Goal: Check status: Check status

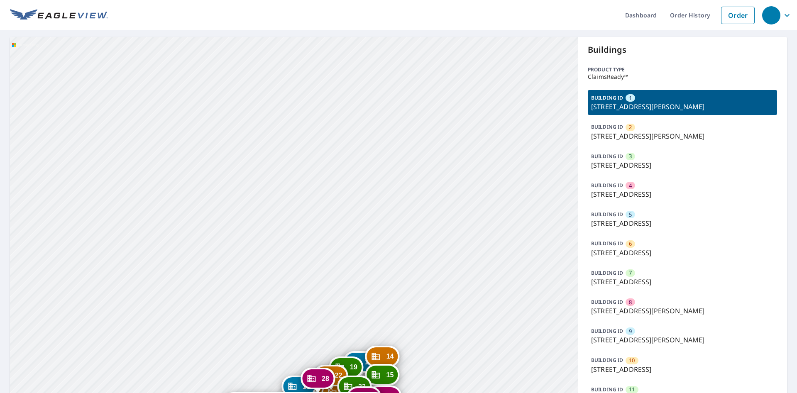
drag, startPoint x: 85, startPoint y: 100, endPoint x: 61, endPoint y: 39, distance: 66.0
click at [95, 3] on div "Dashboard Order History Order 2 [STREET_ADDRESS] 3 [STREET_ADDRESS][PERSON_NAME…" at bounding box center [398, 196] width 797 height 393
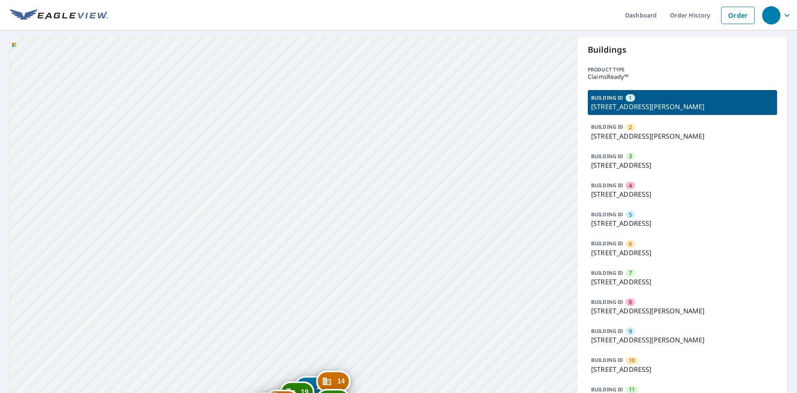
drag, startPoint x: 0, startPoint y: 54, endPoint x: 46, endPoint y: 6, distance: 65.7
click at [32, 0] on div "Dashboard Order History Order 2 [STREET_ADDRESS] 3 [STREET_ADDRESS][PERSON_NAME…" at bounding box center [398, 196] width 797 height 393
drag, startPoint x: 242, startPoint y: 182, endPoint x: 235, endPoint y: 59, distance: 123.1
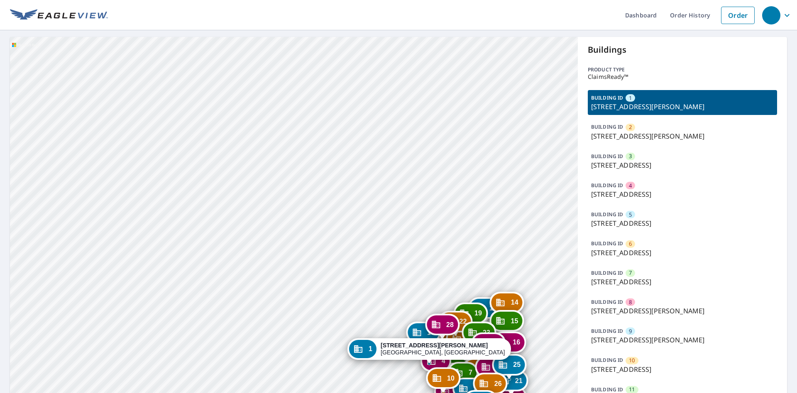
drag, startPoint x: 326, startPoint y: 182, endPoint x: 294, endPoint y: 138, distance: 54.6
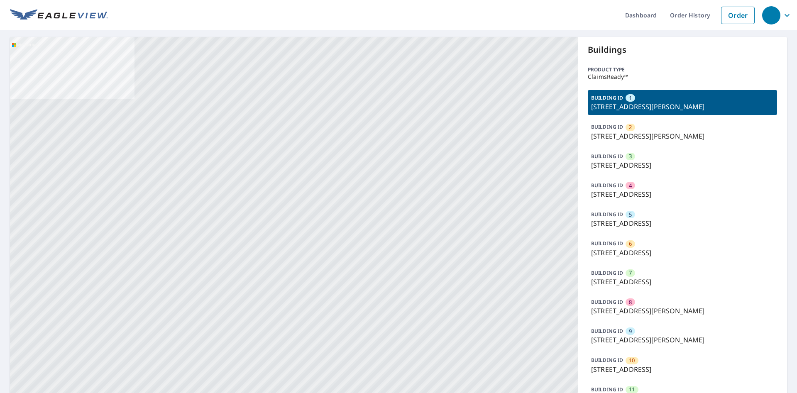
drag, startPoint x: 366, startPoint y: 115, endPoint x: 216, endPoint y: 108, distance: 150.4
